Goal: Find specific page/section: Find specific page/section

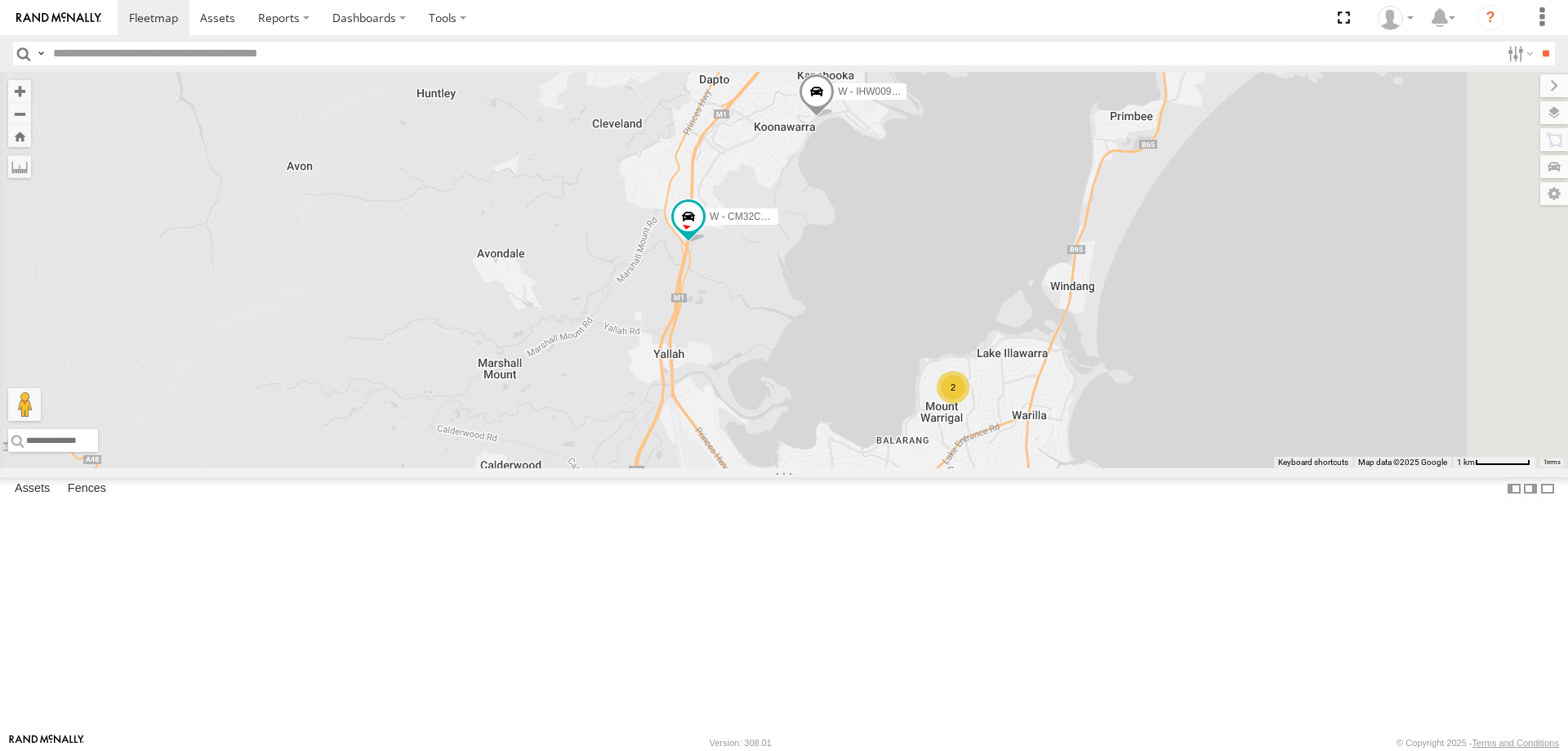
drag, startPoint x: 1414, startPoint y: 459, endPoint x: 1254, endPoint y: 592, distance: 208.1
click at [1255, 468] on div "W - CN51ES - Cameron Ashby W - IHW009 - Geoff Cooper W - CM32CA - Cam Duffield …" at bounding box center [784, 270] width 1568 height 396
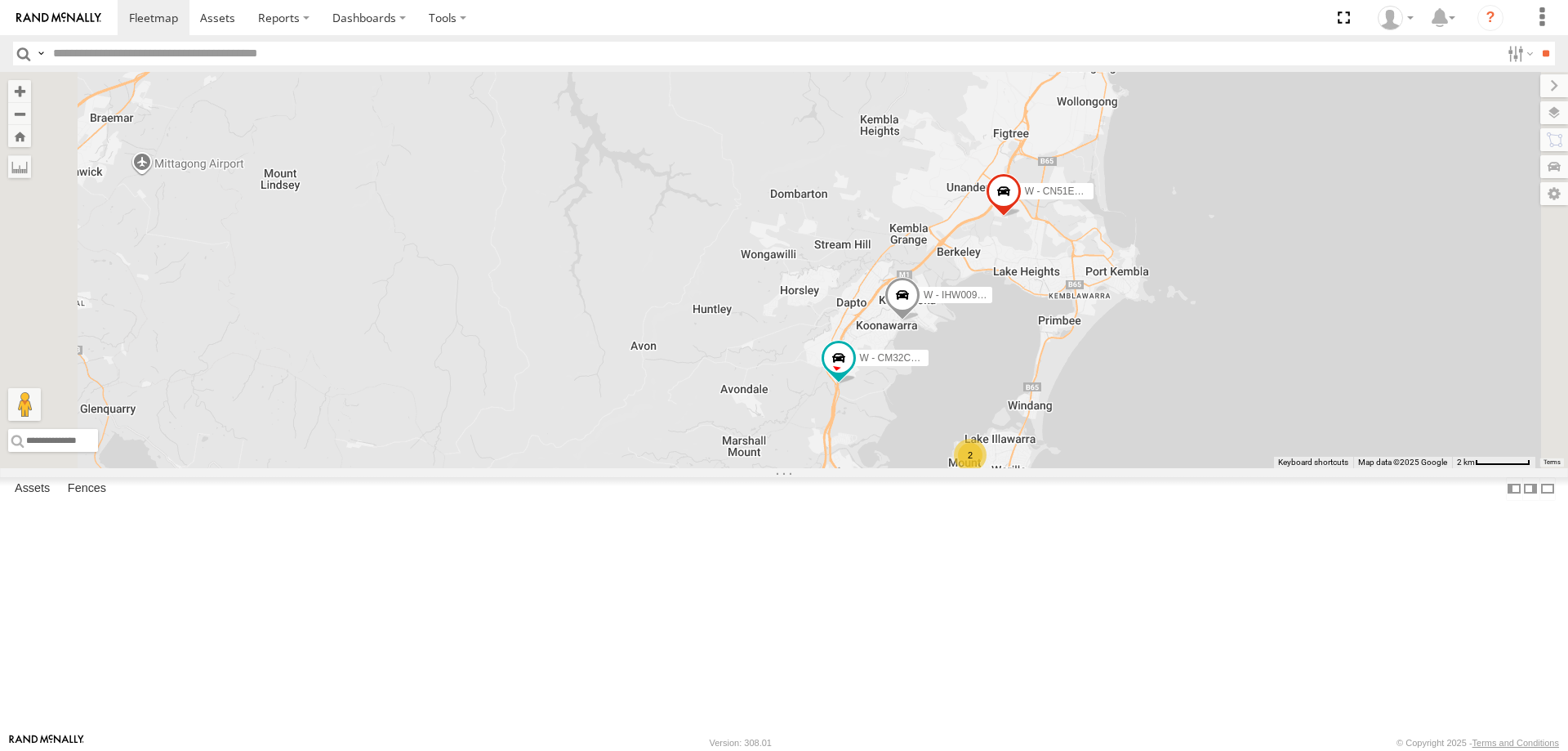
drag, startPoint x: 1406, startPoint y: 498, endPoint x: 1305, endPoint y: 498, distance: 101.0
click at [1305, 468] on div "W - CN51ES - Cameron Ashby W - IHW009 - Geoff Cooper W - CM32CA - Cam Duffield …" at bounding box center [784, 270] width 1568 height 396
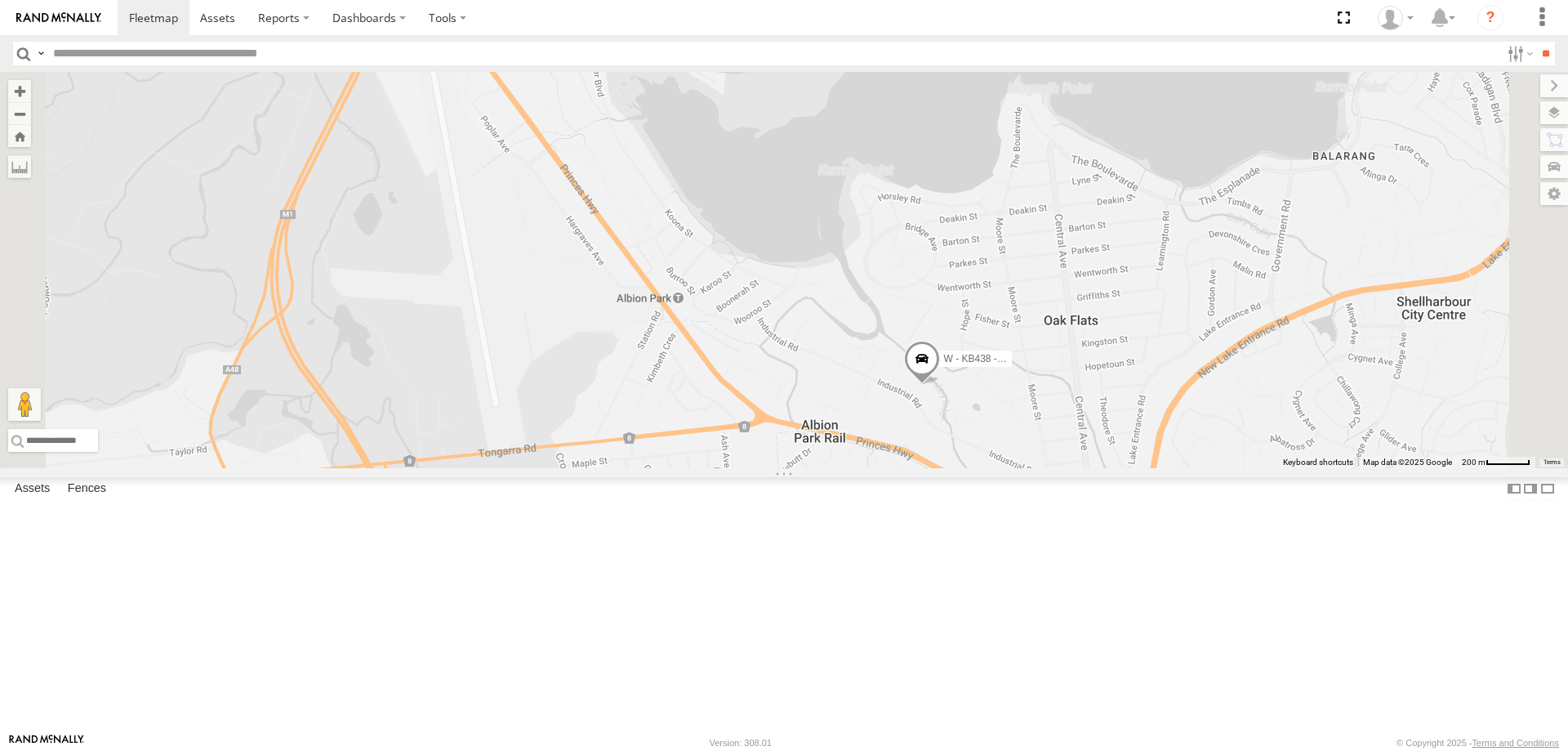
drag, startPoint x: 965, startPoint y: 662, endPoint x: 980, endPoint y: 628, distance: 37.2
click at [980, 468] on div "W - CN51ES - Cameron Ashby W - IHW009 - Geoff Cooper W - ADS247 - Nassir Hull W…" at bounding box center [784, 270] width 1568 height 396
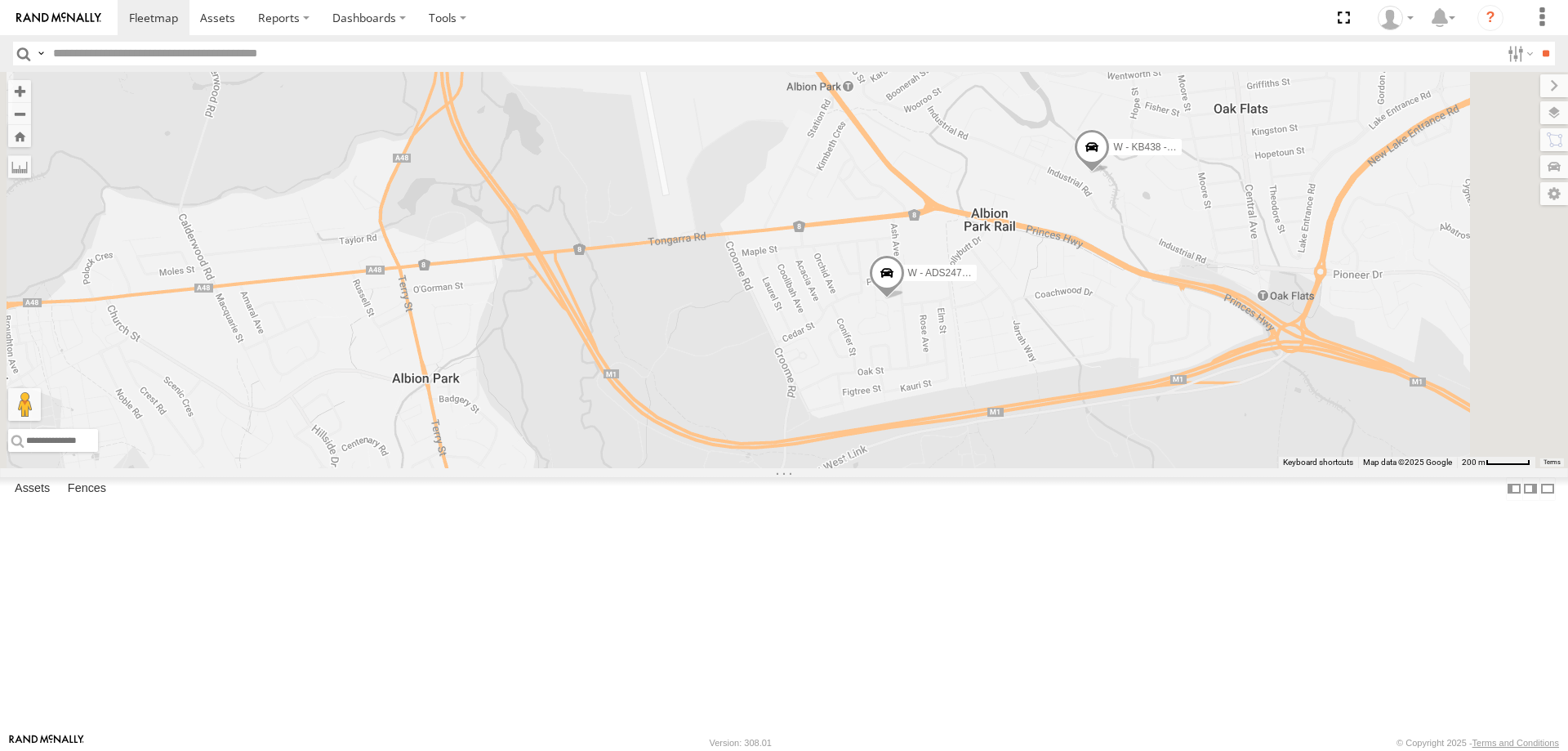
click at [1230, 412] on div "W - CN51ES - Cameron Ashby W - IHW009 - Geoff Cooper W - ADS247 - Nassir Hull W…" at bounding box center [784, 270] width 1568 height 396
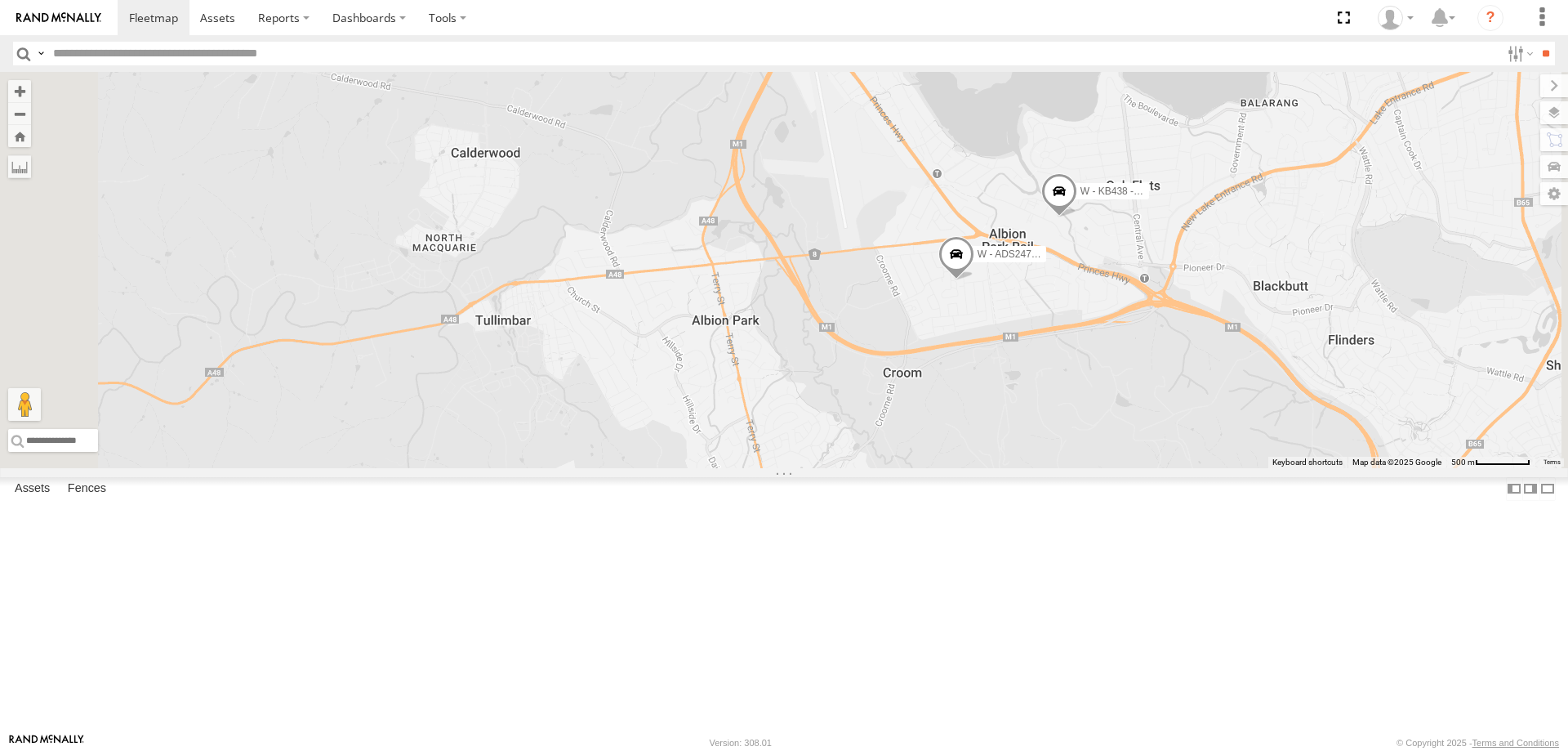
click at [1077, 217] on span at bounding box center [1059, 196] width 36 height 44
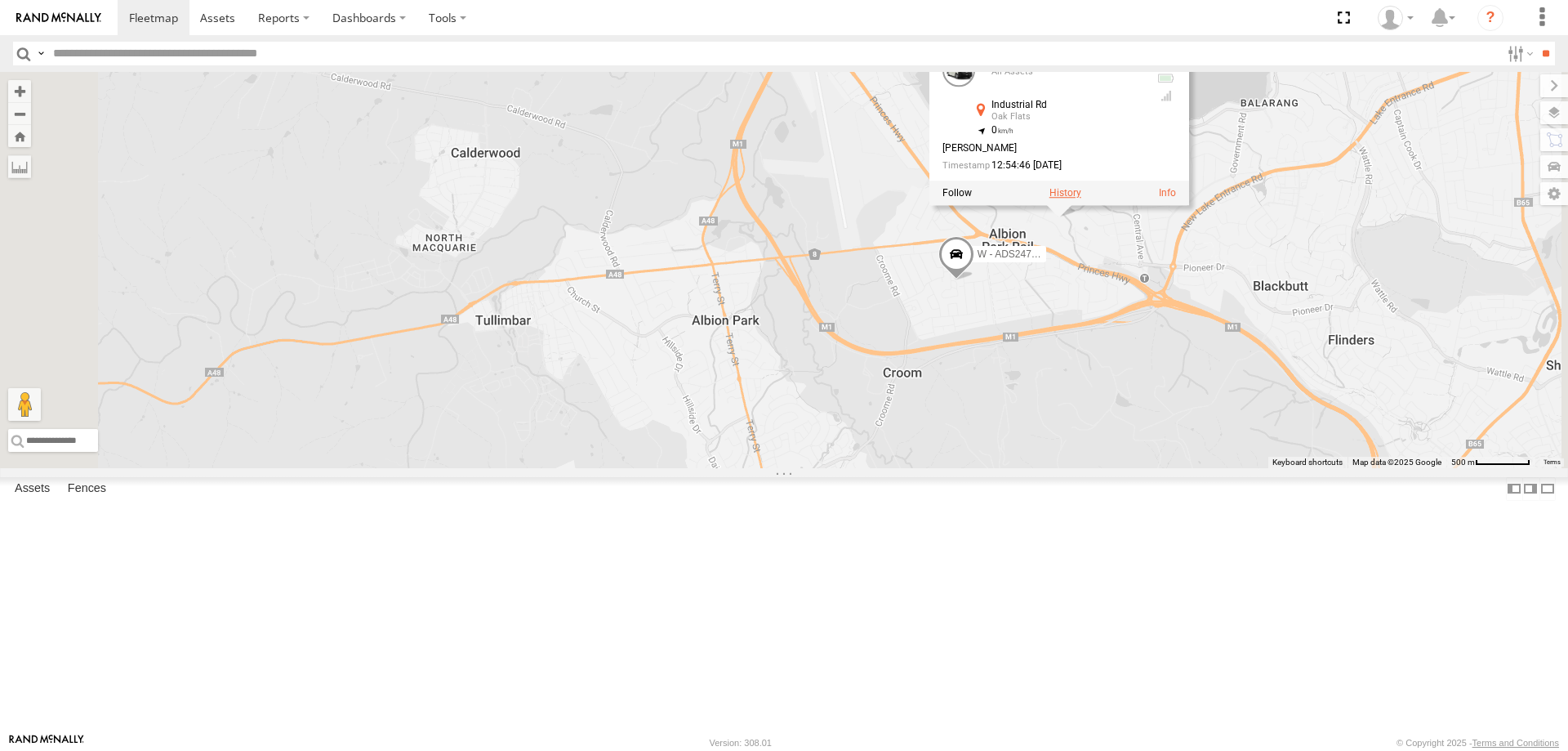
click at [1081, 198] on label at bounding box center [1065, 192] width 32 height 12
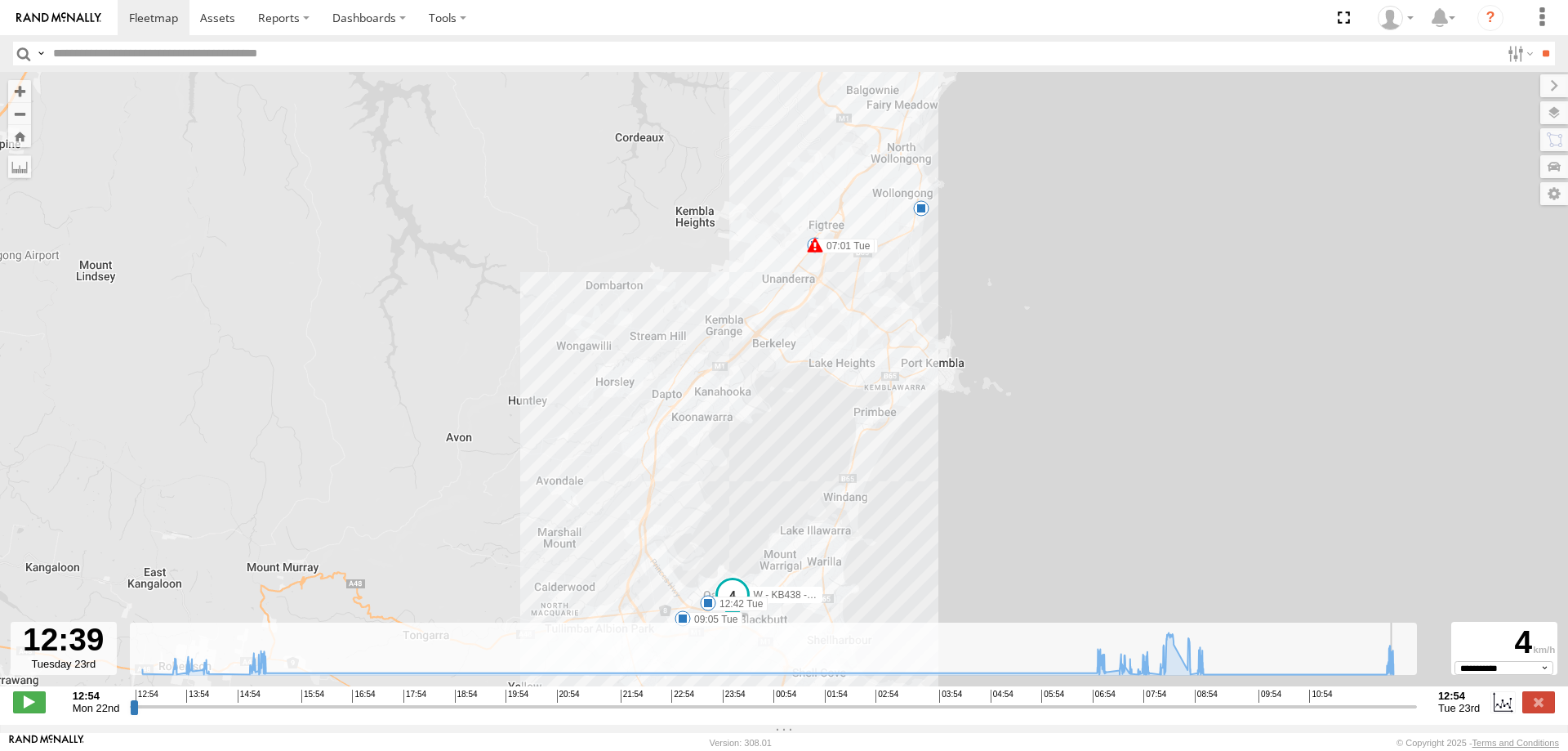
drag, startPoint x: 306, startPoint y: 718, endPoint x: 1398, endPoint y: 724, distance: 1092.0
click at [1398, 714] on input "range" at bounding box center [773, 706] width 1287 height 15
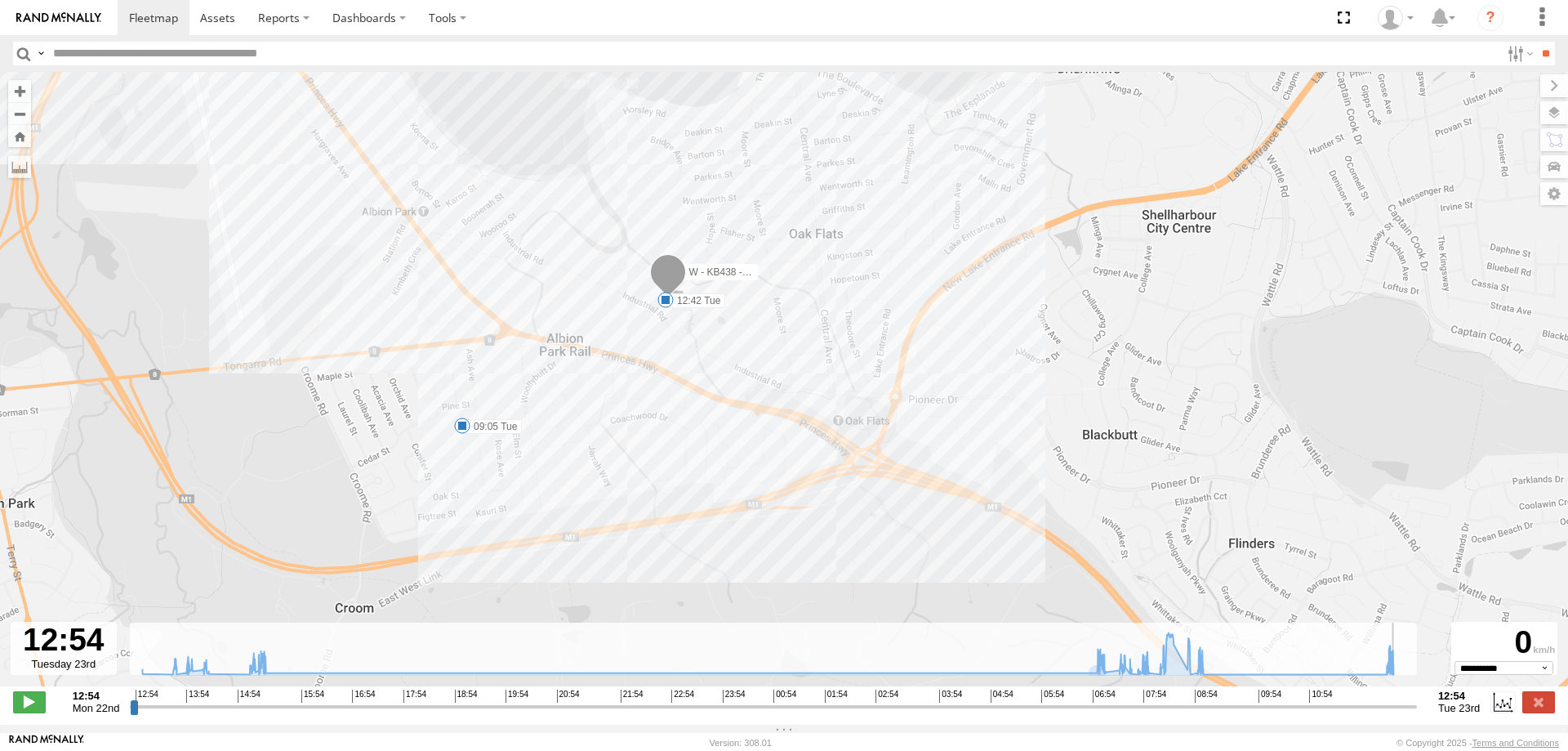
drag, startPoint x: 1400, startPoint y: 718, endPoint x: 1453, endPoint y: 706, distance: 54.3
type input "**********"
click at [1417, 711] on input "range" at bounding box center [773, 706] width 1287 height 15
click at [218, 17] on span at bounding box center [218, 17] width 36 height 15
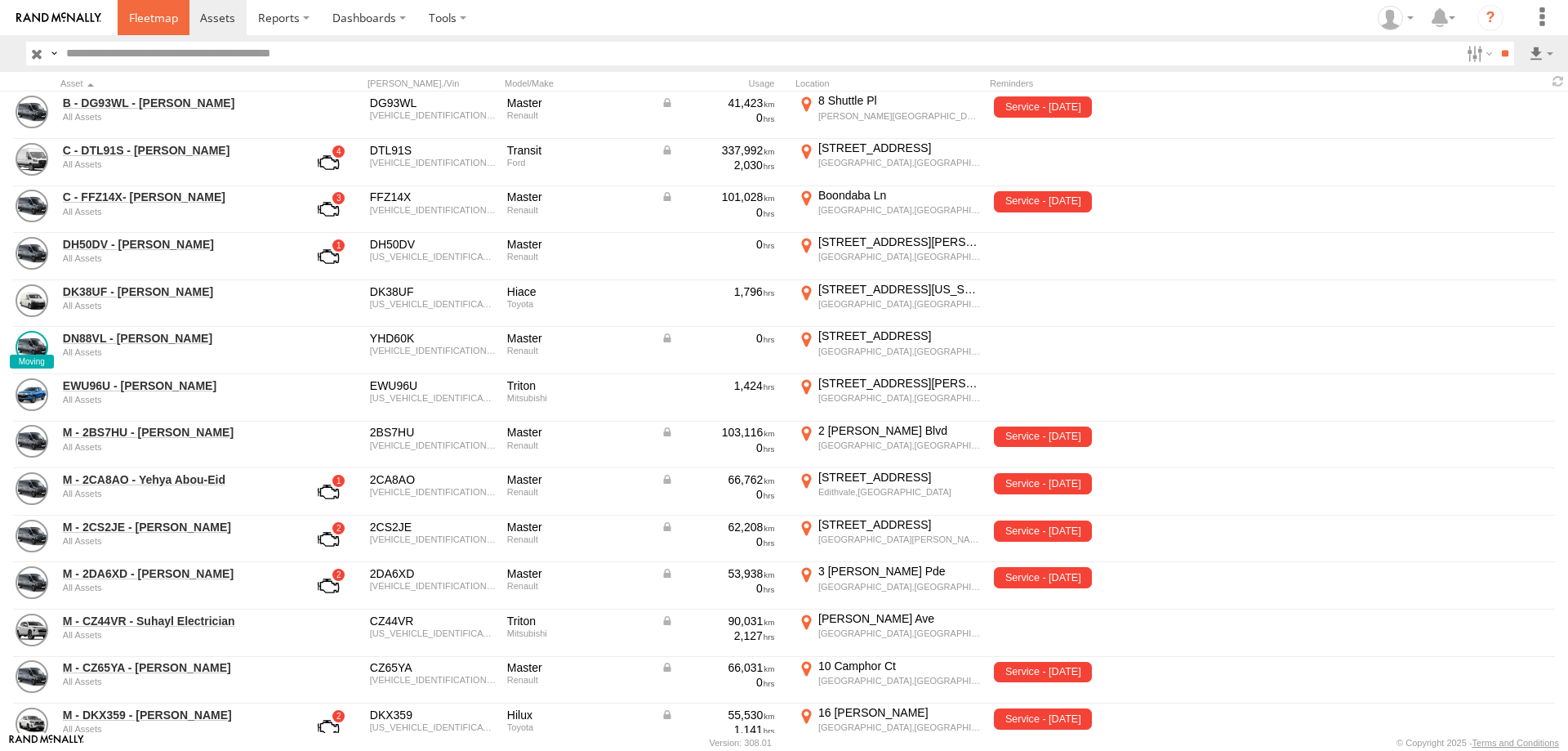
click at [158, 23] on span at bounding box center [153, 17] width 49 height 15
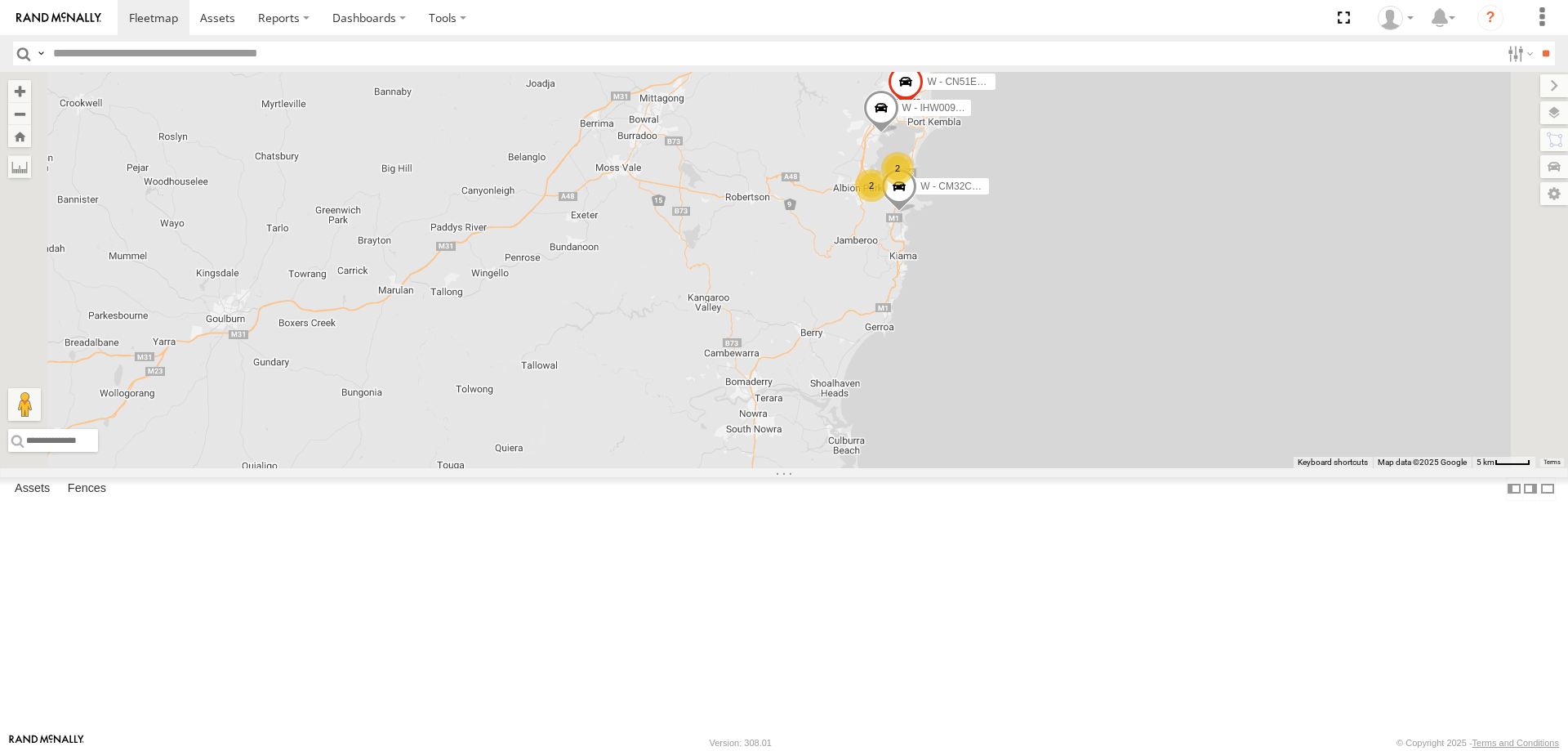
drag, startPoint x: 1246, startPoint y: 380, endPoint x: 1206, endPoint y: 416, distance: 53.8
click at [1246, 415] on div "B - DG93WL - [PERSON_NAME] C - FFZ14X- [PERSON_NAME] C - DTL91S - [PERSON_NAME]…" at bounding box center [784, 270] width 1568 height 396
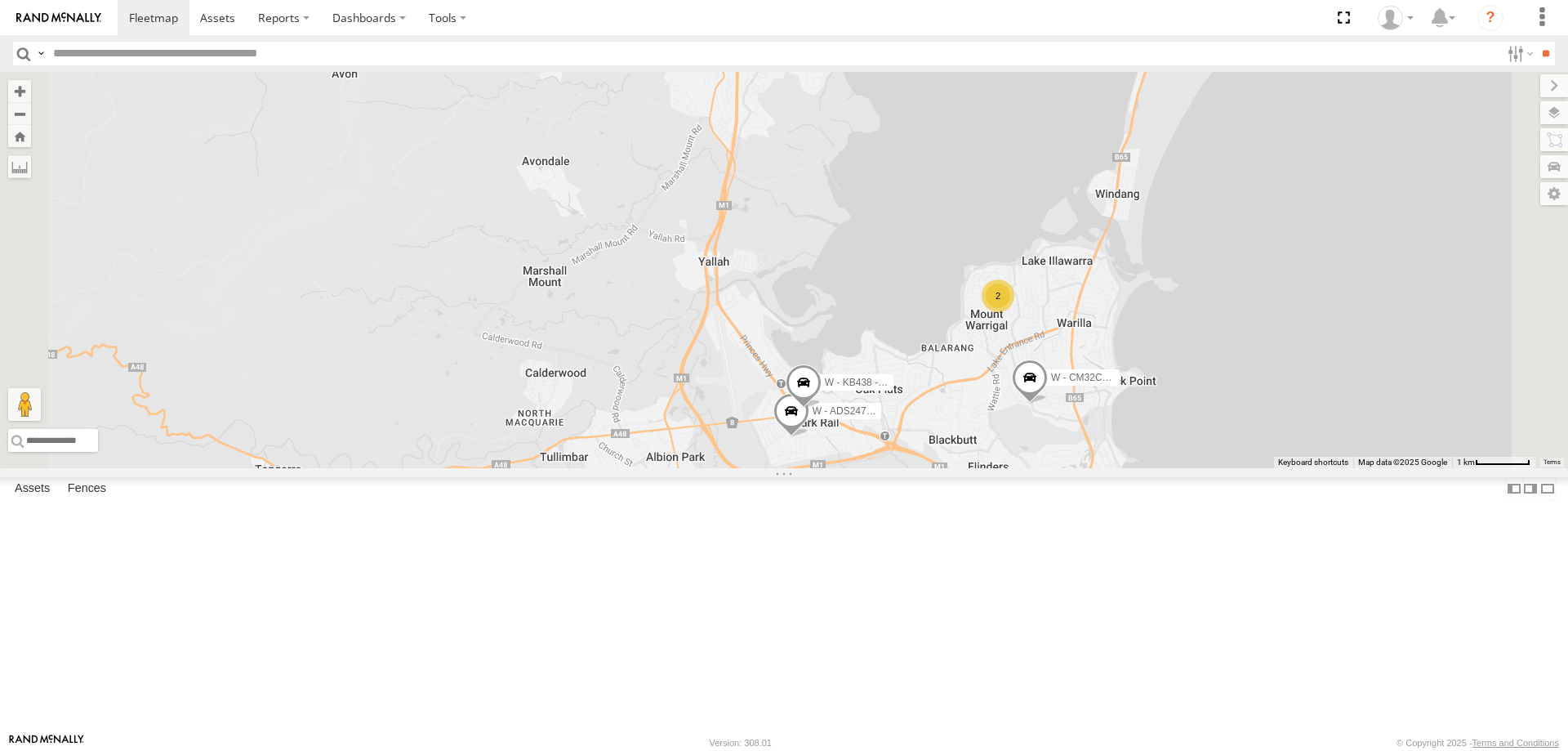
drag, startPoint x: 1115, startPoint y: 201, endPoint x: 1084, endPoint y: 440, distance: 241.0
click at [1084, 440] on div "W - ADS247 - [PERSON_NAME] W - KB438 - [PERSON_NAME] W - CM32CA - [PERSON_NAME]…" at bounding box center [784, 270] width 1568 height 396
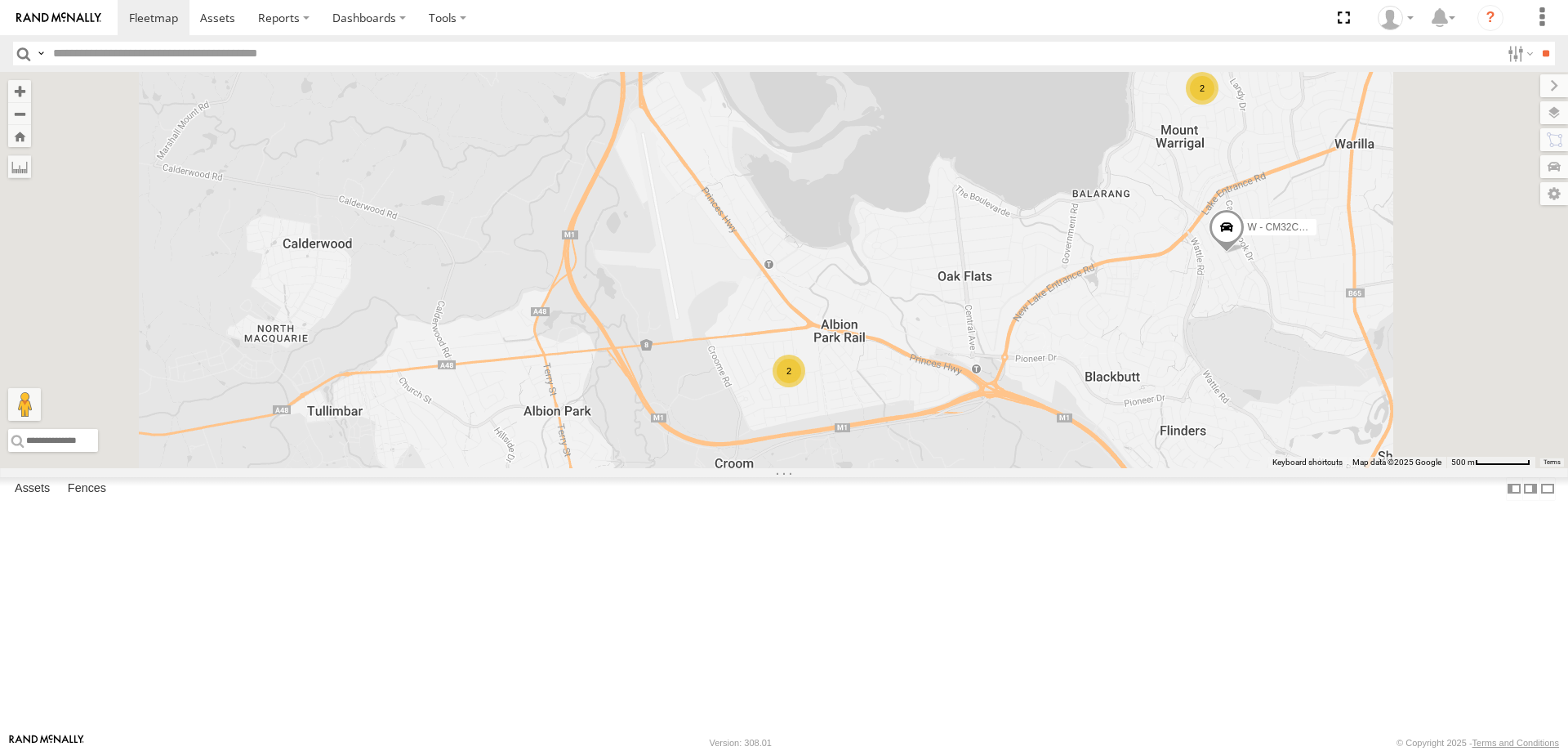
drag, startPoint x: 1070, startPoint y: 405, endPoint x: 1070, endPoint y: 439, distance: 34.0
click at [1070, 439] on div "W - CM32CA - [PERSON_NAME] W - IHW009 - [PERSON_NAME] 2 2" at bounding box center [784, 270] width 1568 height 396
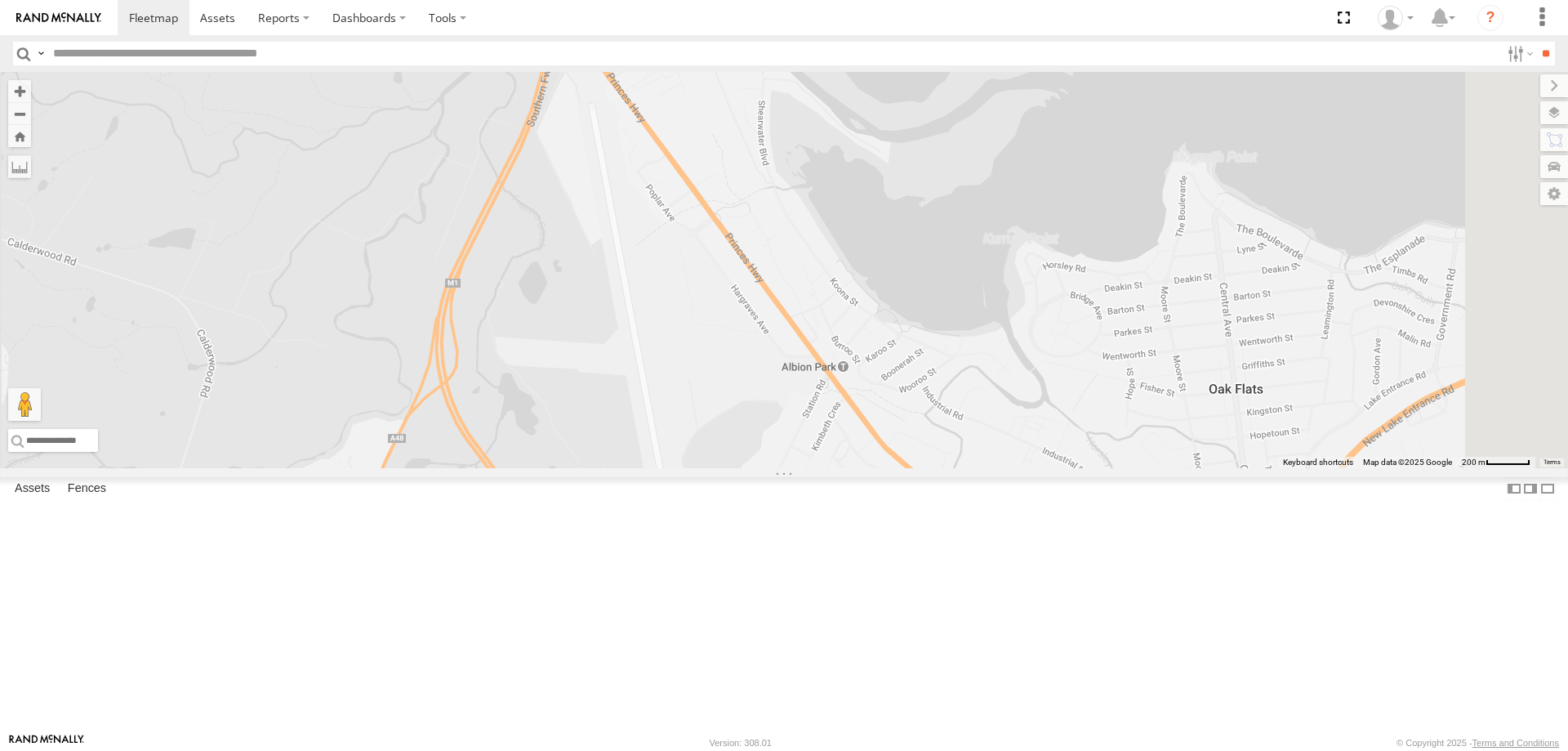
click at [1220, 468] on div "W - CM32CA - [PERSON_NAME] W - IHW009 - [PERSON_NAME] 2" at bounding box center [784, 270] width 1568 height 396
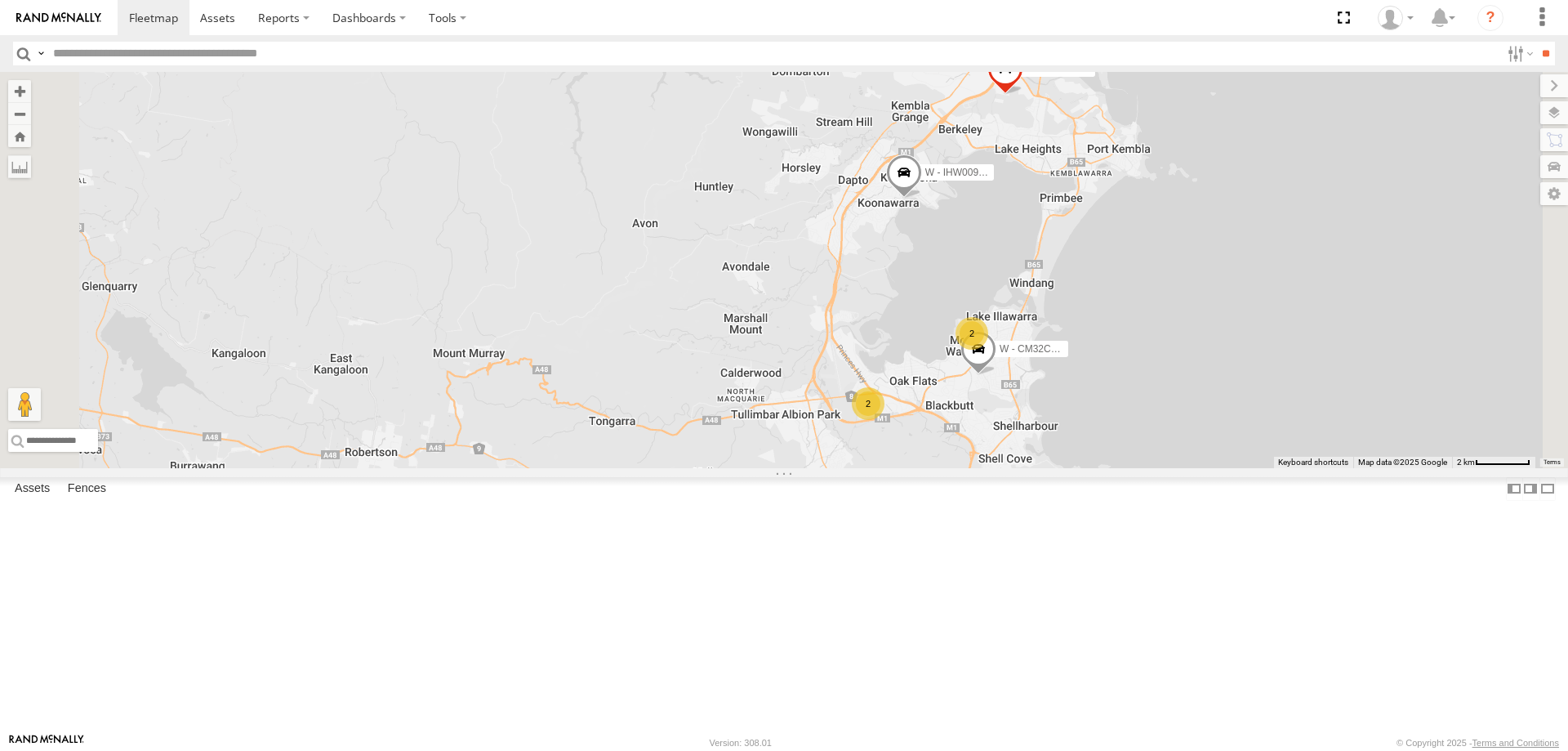
drag, startPoint x: 1379, startPoint y: 427, endPoint x: 1301, endPoint y: 445, distance: 80.0
click at [1302, 445] on div "W - CN51ES - [PERSON_NAME] W - IHW009 - [PERSON_NAME] 2 2 W - CM32CA - [PERSON_…" at bounding box center [784, 270] width 1568 height 396
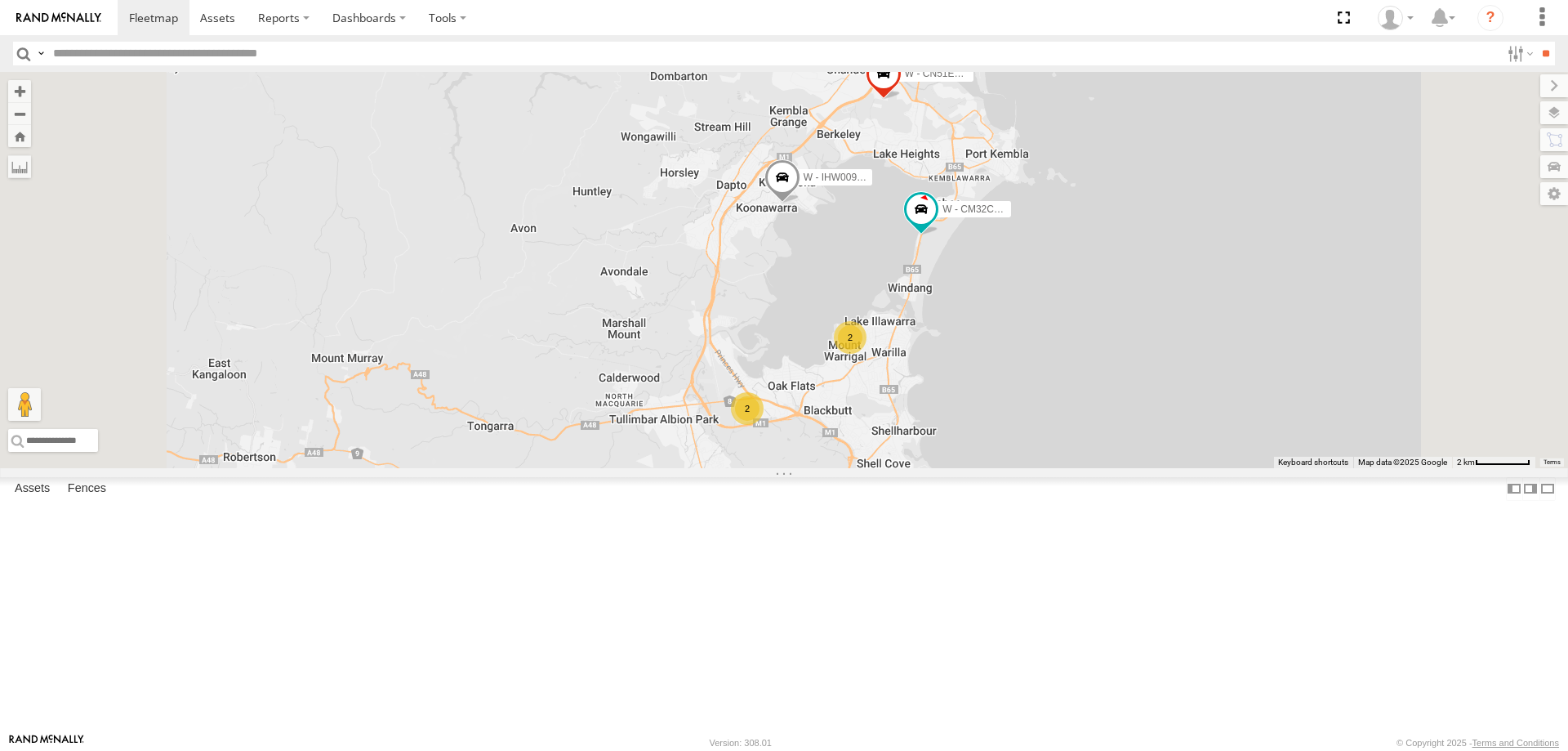
drag, startPoint x: 1401, startPoint y: 410, endPoint x: 1353, endPoint y: 489, distance: 92.4
click at [1353, 468] on div "W - CN51ES - [PERSON_NAME] W - IHW009 - [PERSON_NAME] W - CM32CA - [PERSON_NAME…" at bounding box center [784, 270] width 1568 height 396
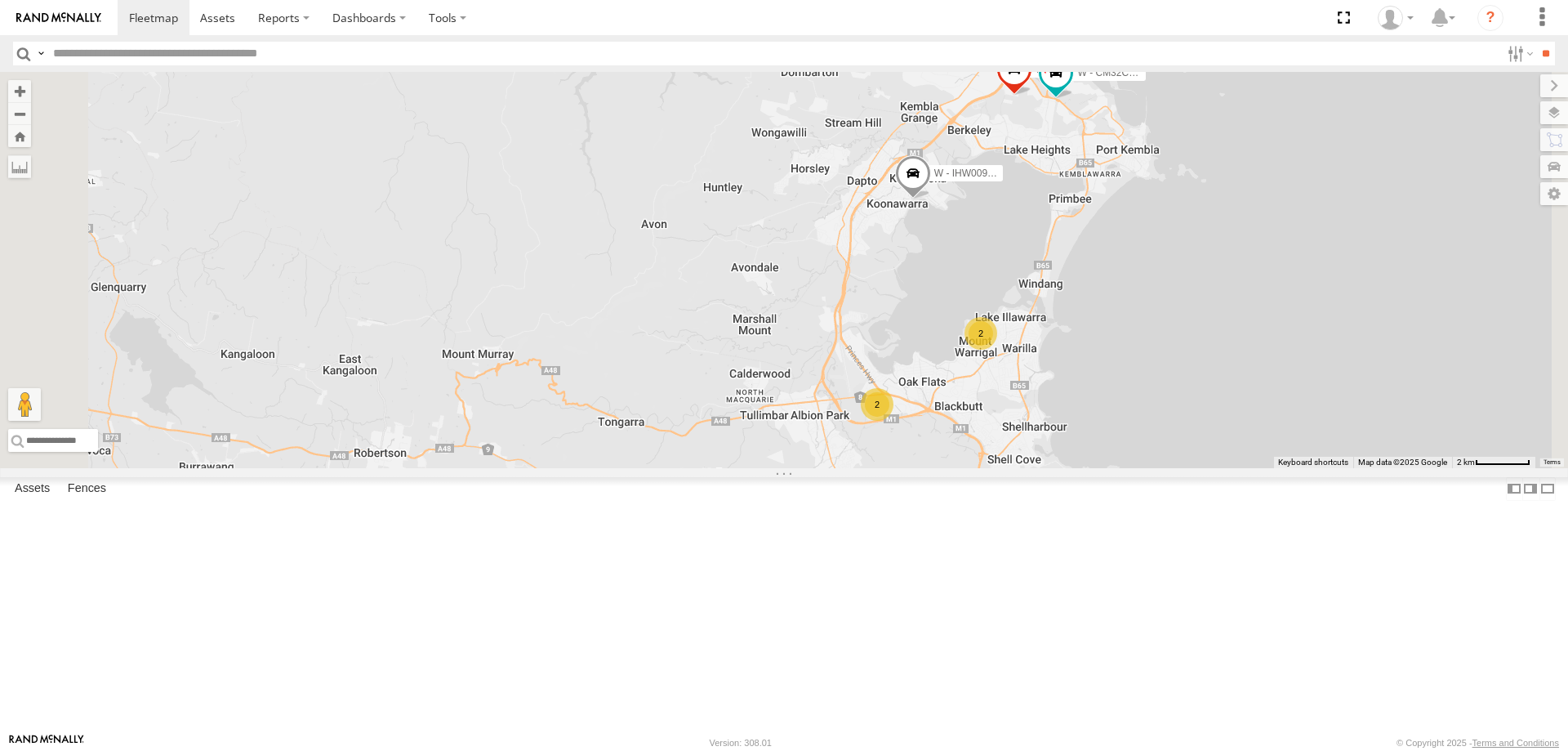
drag, startPoint x: 1343, startPoint y: 456, endPoint x: 1331, endPoint y: 467, distance: 16.3
click at [1331, 467] on div "W - IHW009 - [PERSON_NAME] W - CN51ES - [PERSON_NAME] 2 2 W - CM32CA - [PERSON_…" at bounding box center [784, 270] width 1568 height 396
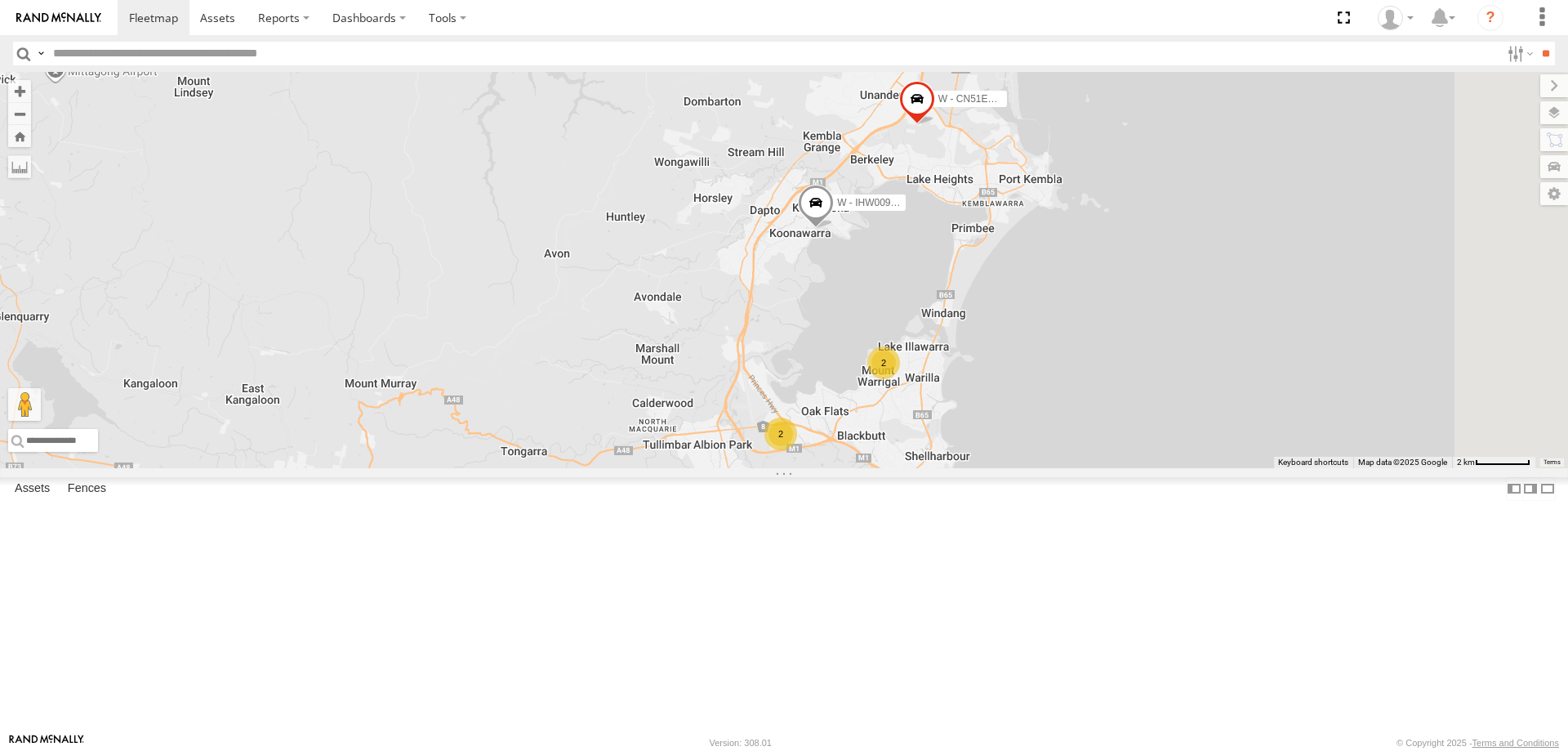
drag, startPoint x: 1287, startPoint y: 537, endPoint x: 1270, endPoint y: 483, distance: 56.6
click at [1270, 468] on div "W - CN51ES - [PERSON_NAME] W - IHW009 - [PERSON_NAME] W - CM32CA - [PERSON_NAME…" at bounding box center [784, 270] width 1568 height 396
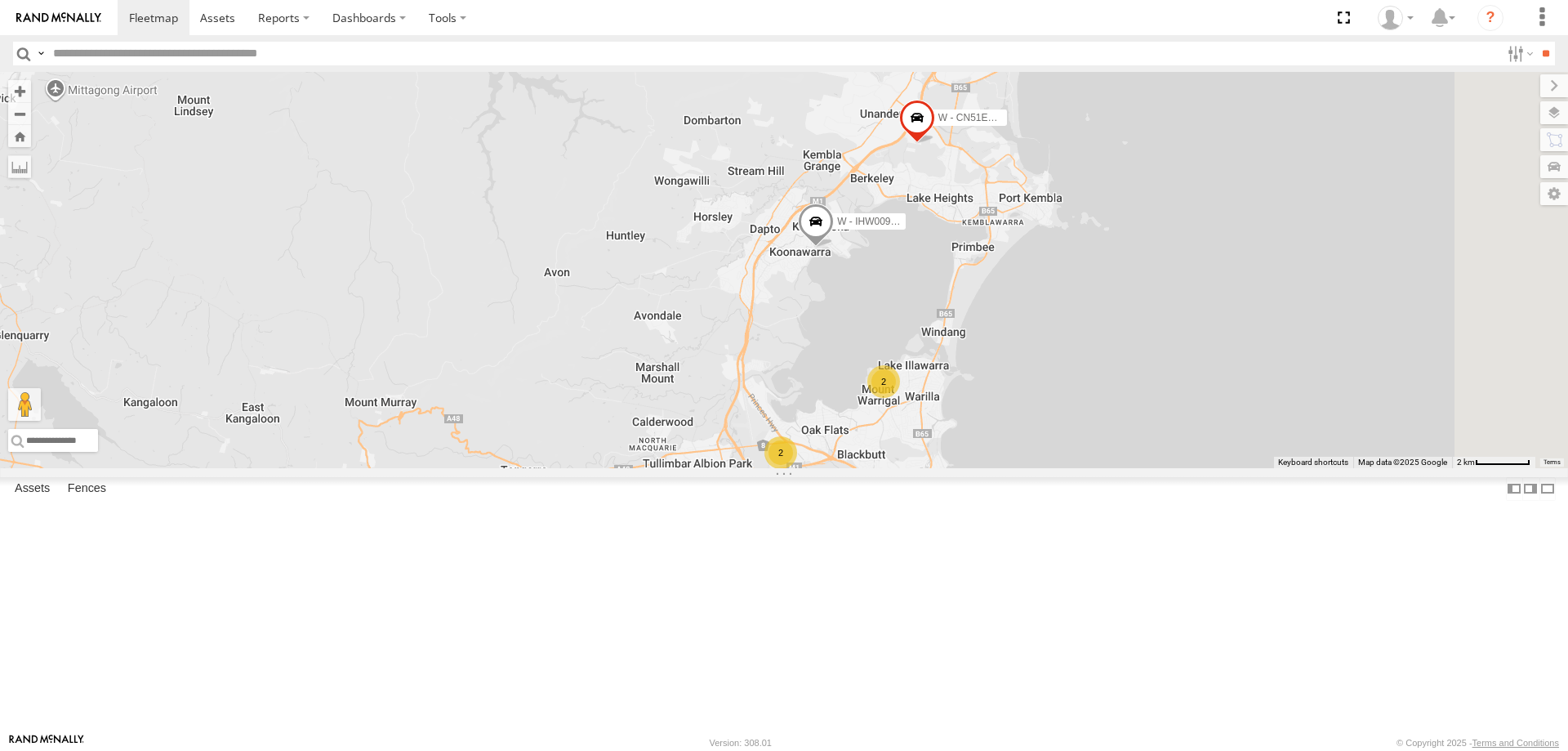
drag, startPoint x: 1286, startPoint y: 418, endPoint x: 1260, endPoint y: 454, distance: 44.4
click at [1287, 468] on div "W - CN51ES - [PERSON_NAME] W - IHW009 - [PERSON_NAME] W - CM32CA - [PERSON_NAME…" at bounding box center [784, 270] width 1568 height 396
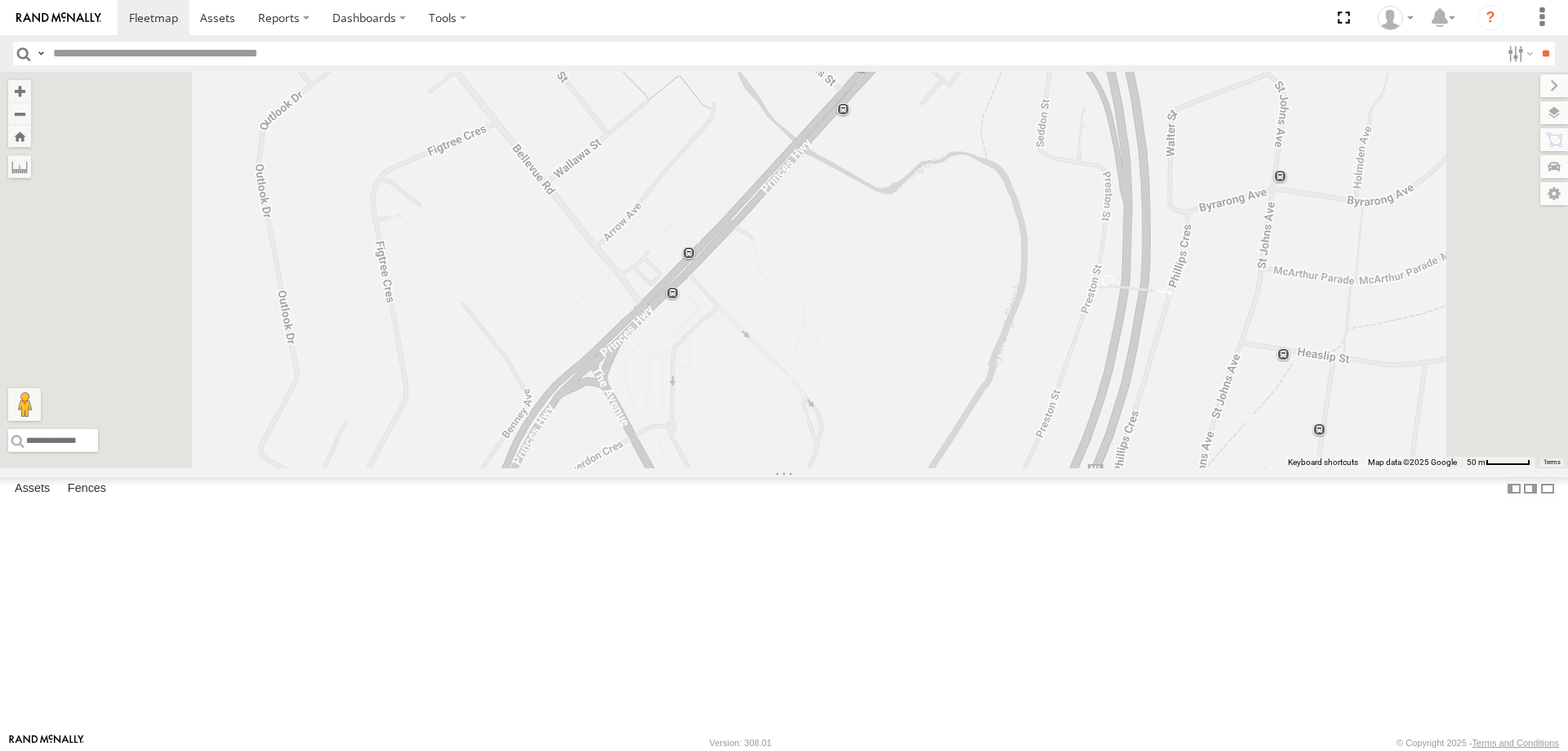
drag, startPoint x: 1145, startPoint y: 467, endPoint x: 1137, endPoint y: 459, distance: 11.3
click at [1141, 467] on div "W - CN51ES - [PERSON_NAME] W - IHW009 - [PERSON_NAME] W - CM32CA - [PERSON_NAME]" at bounding box center [784, 270] width 1568 height 396
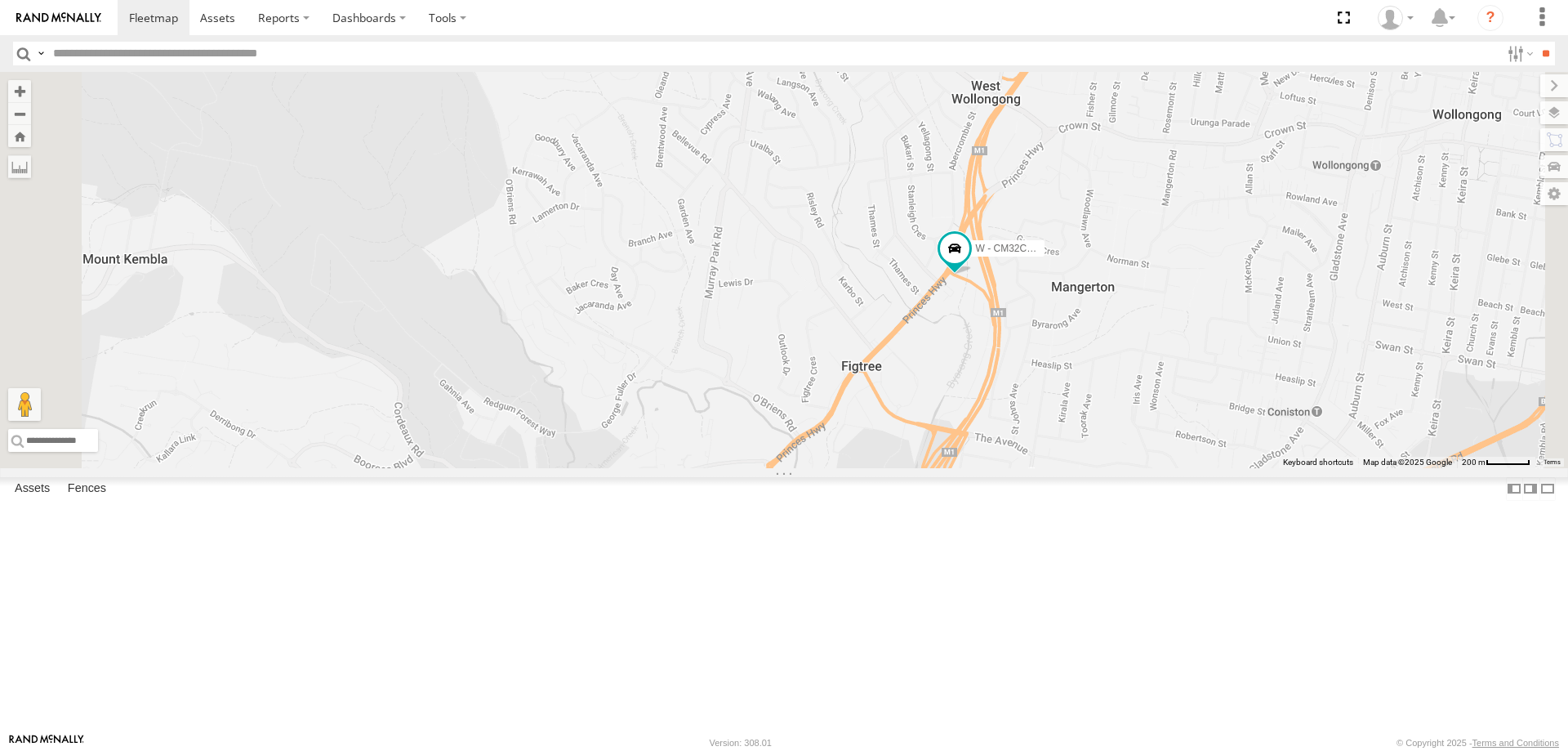
drag, startPoint x: 1341, startPoint y: 462, endPoint x: 1206, endPoint y: 263, distance: 240.5
click at [1207, 263] on div "W - CN51ES - [PERSON_NAME] W - IHW009 - [PERSON_NAME] W - CM32CA - [PERSON_NAME]" at bounding box center [784, 270] width 1568 height 396
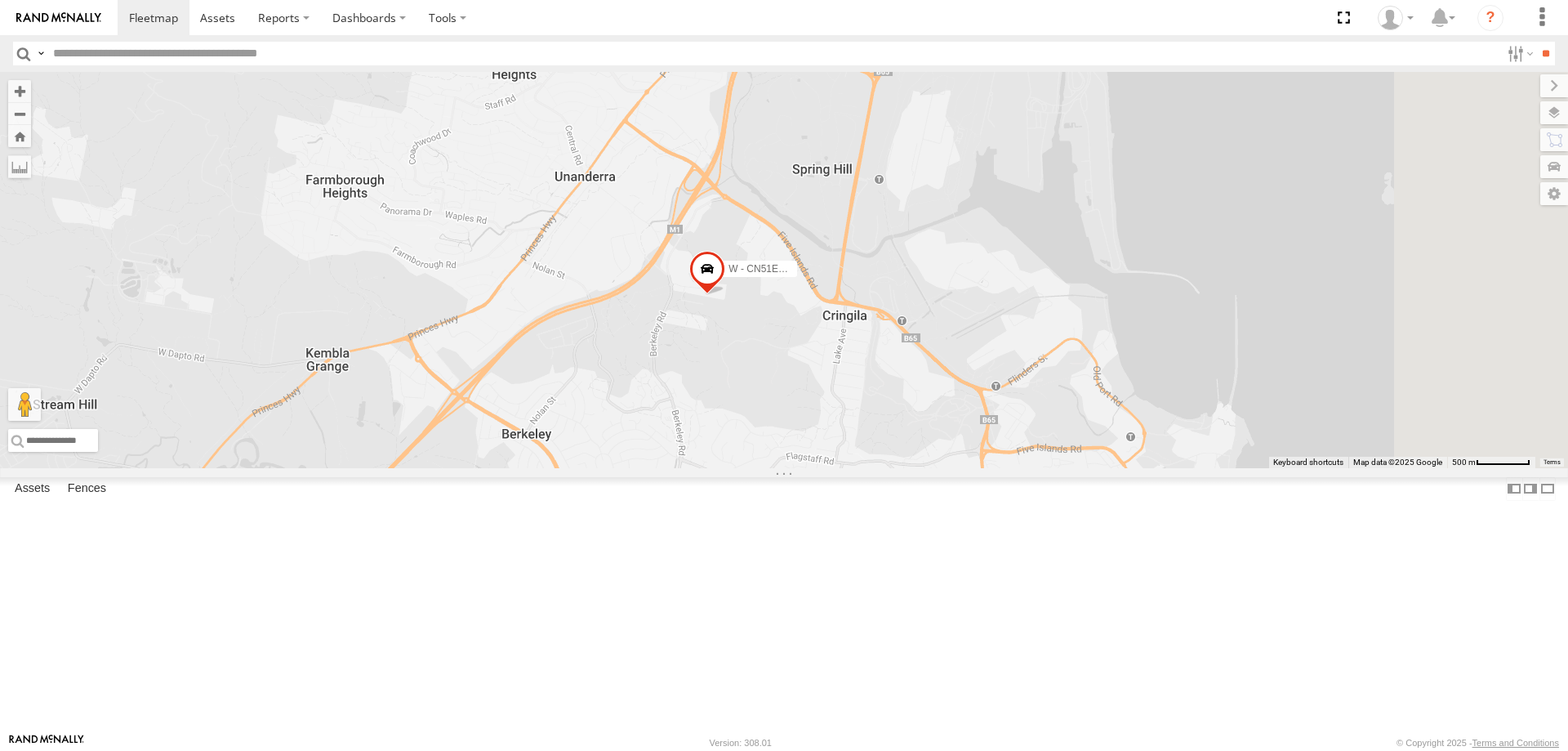
drag, startPoint x: 1310, startPoint y: 542, endPoint x: 1199, endPoint y: 375, distance: 200.5
click at [1205, 382] on div "W - CN51ES - [PERSON_NAME] W - IHW009 - [PERSON_NAME] W - CM32CA - [PERSON_NAME]" at bounding box center [784, 270] width 1568 height 396
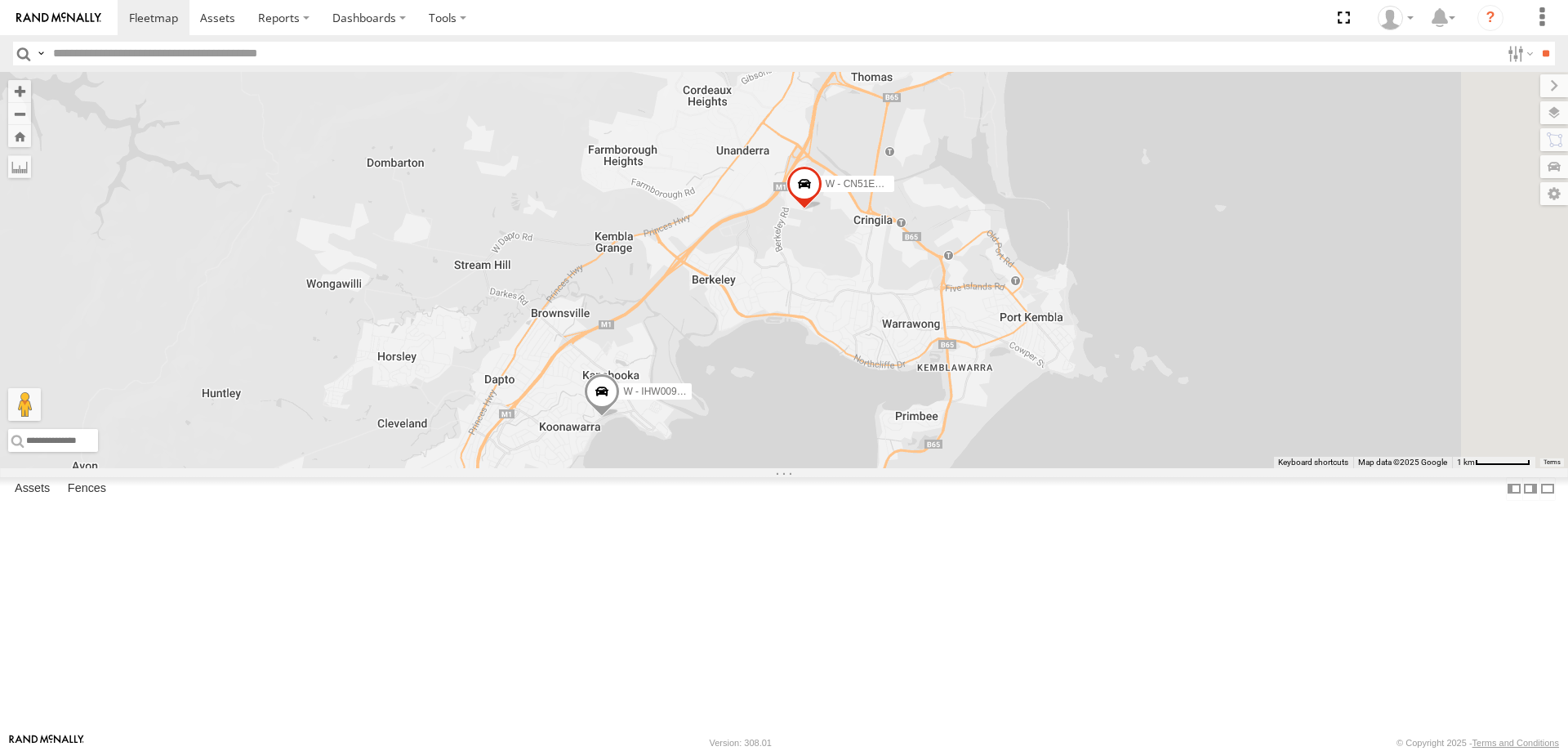
drag, startPoint x: 1387, startPoint y: 629, endPoint x: 1342, endPoint y: 528, distance: 110.6
click at [1342, 468] on div "W - CN51ES - [PERSON_NAME] W - IHW009 - [PERSON_NAME] W - CM32CA - [PERSON_NAME]" at bounding box center [784, 270] width 1568 height 396
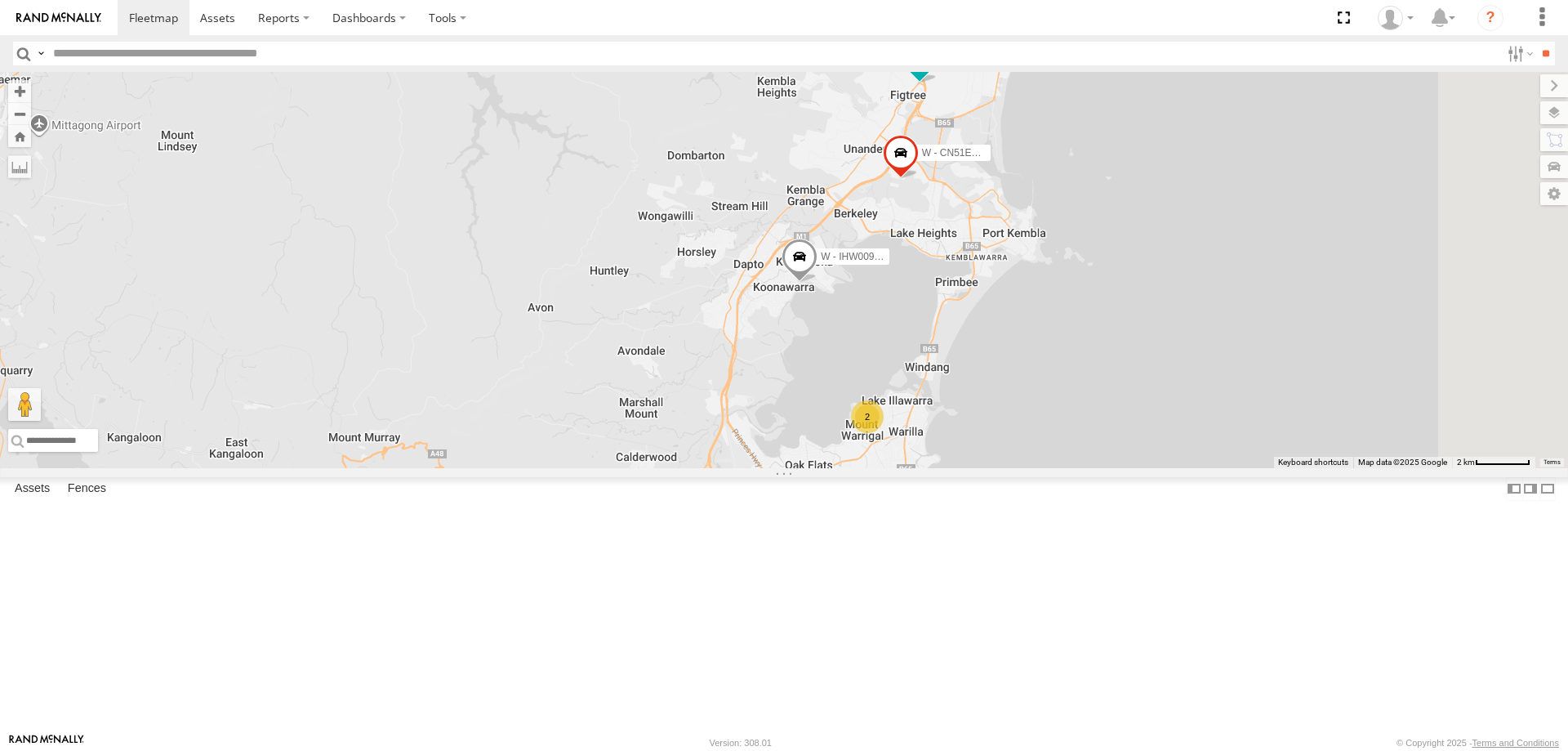
drag, startPoint x: 1382, startPoint y: 581, endPoint x: 1337, endPoint y: 508, distance: 85.8
click at [1337, 468] on div "W - CN51ES - [PERSON_NAME] W - IHW009 - [PERSON_NAME] W - CM32CA - [PERSON_NAME…" at bounding box center [784, 270] width 1568 height 396
